Goal: Task Accomplishment & Management: Complete application form

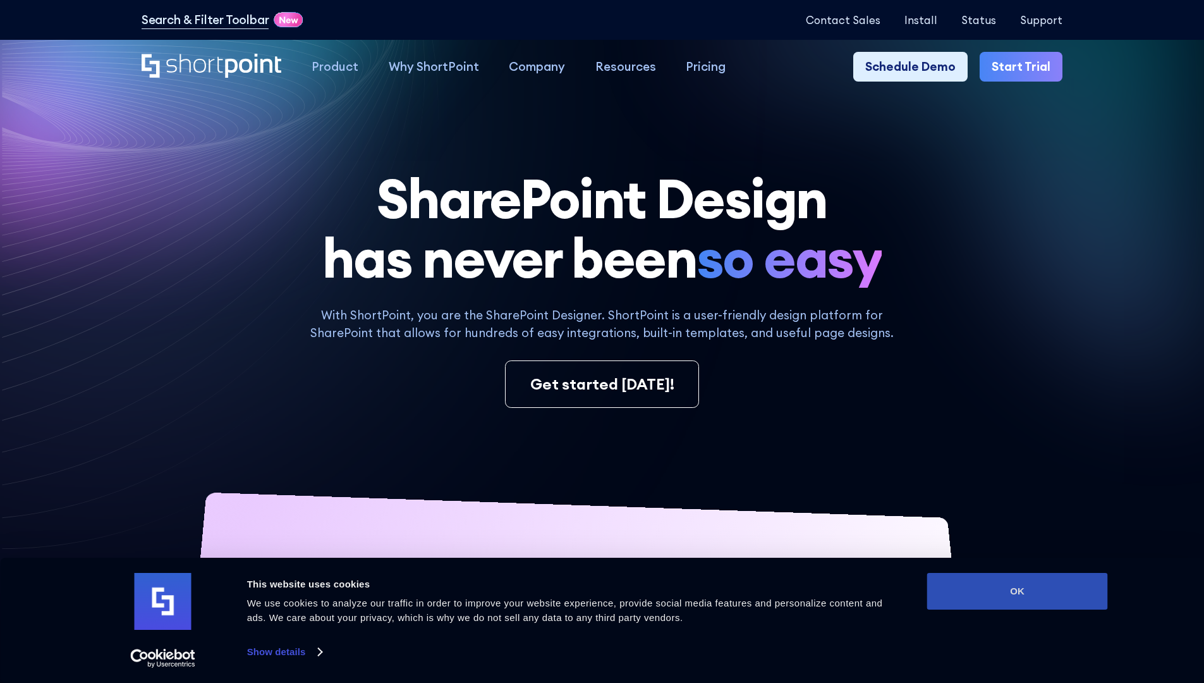
click at [1017, 591] on button "OK" at bounding box center [1017, 591] width 181 height 37
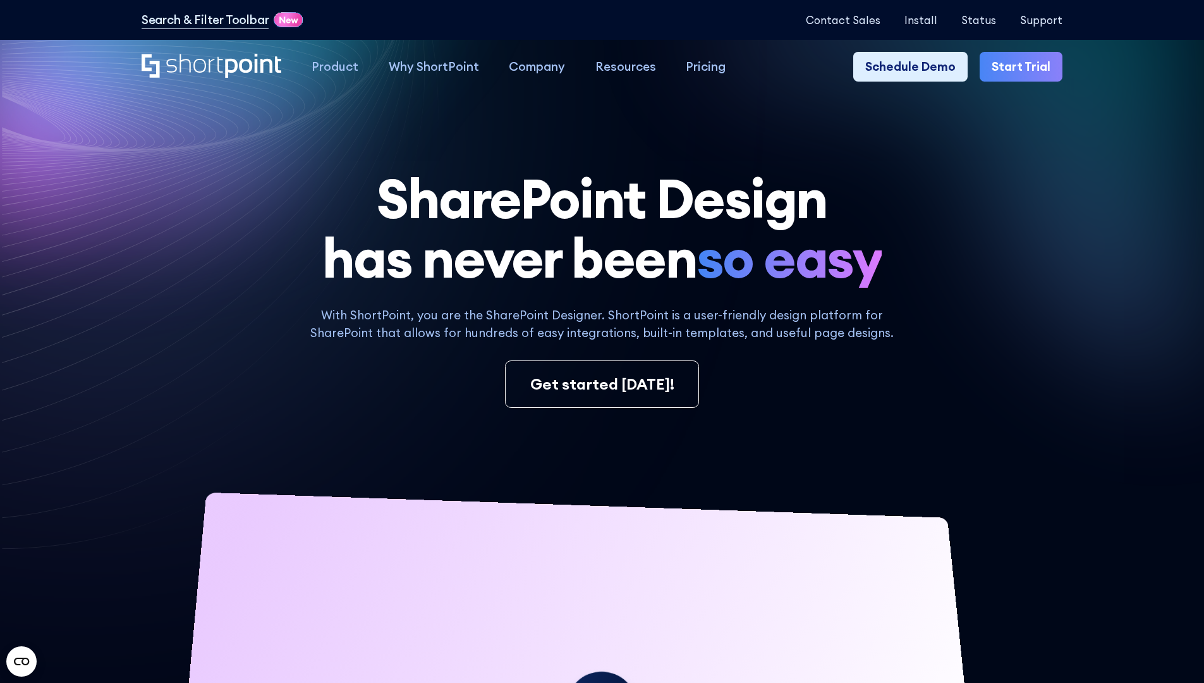
click at [1025, 67] on link "Start Trial" at bounding box center [1021, 67] width 83 height 30
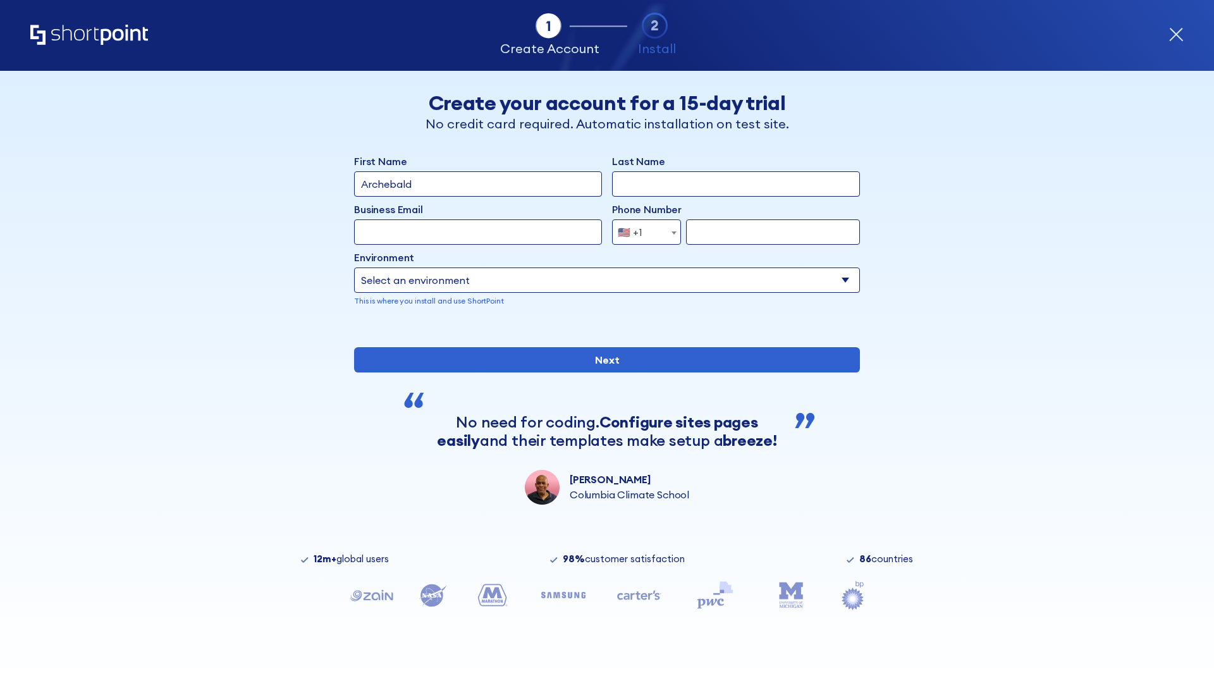
type input "Archebald"
type input "Berkuskv"
type input "2125556789"
select select "Microsoft 365"
type input "2125556789"
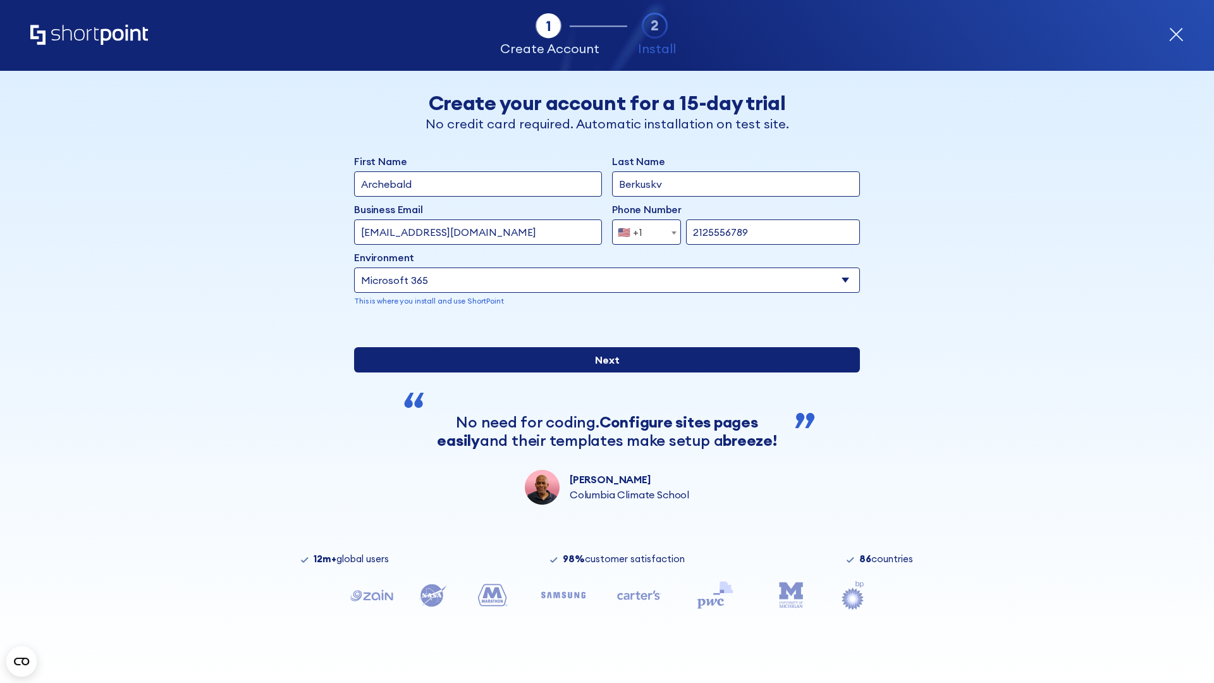
scroll to position [3, 0]
click at [602, 372] on input "Next" at bounding box center [607, 359] width 506 height 25
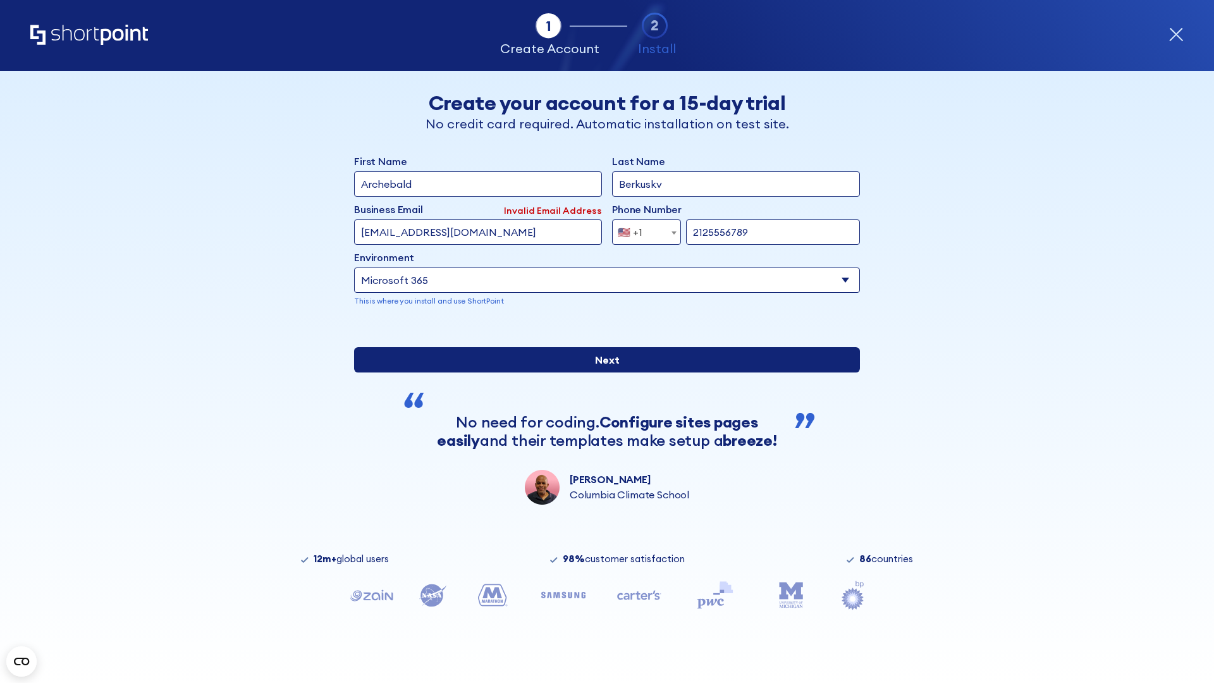
click at [602, 372] on input "Next" at bounding box center [607, 359] width 506 height 25
type input "test@shortpoint.com"
click at [602, 372] on input "Next" at bounding box center [607, 359] width 506 height 25
